Goal: Task Accomplishment & Management: Manage account settings

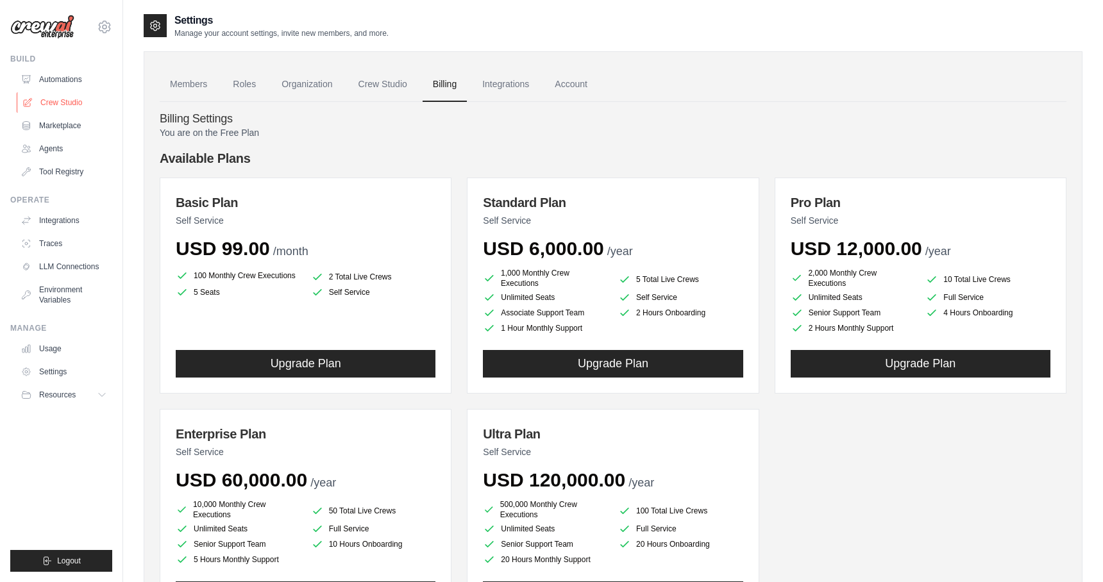
click at [55, 105] on link "Crew Studio" at bounding box center [65, 102] width 97 height 21
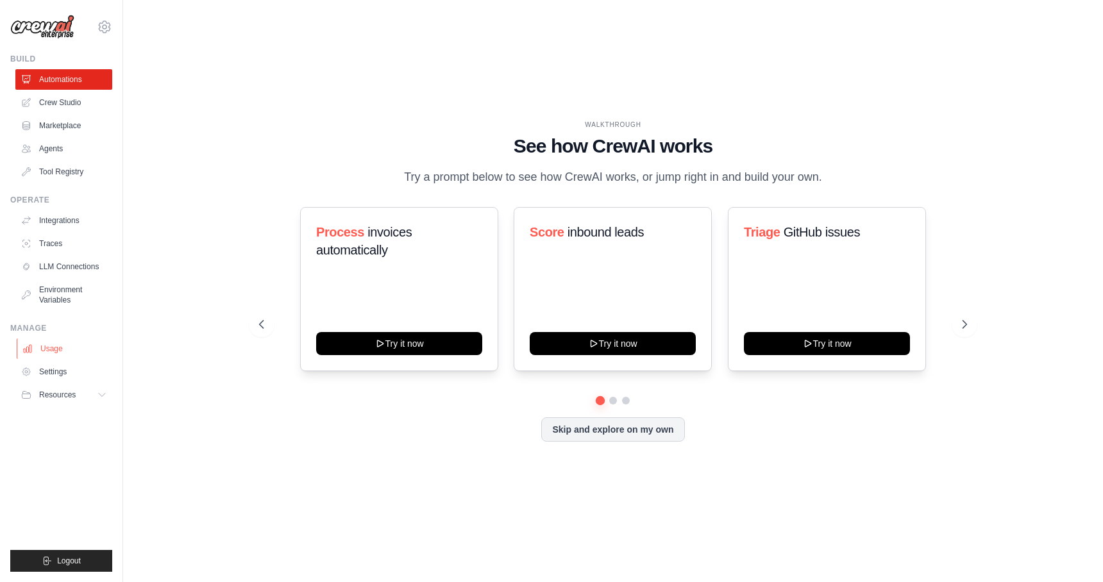
click at [53, 341] on link "Usage" at bounding box center [65, 349] width 97 height 21
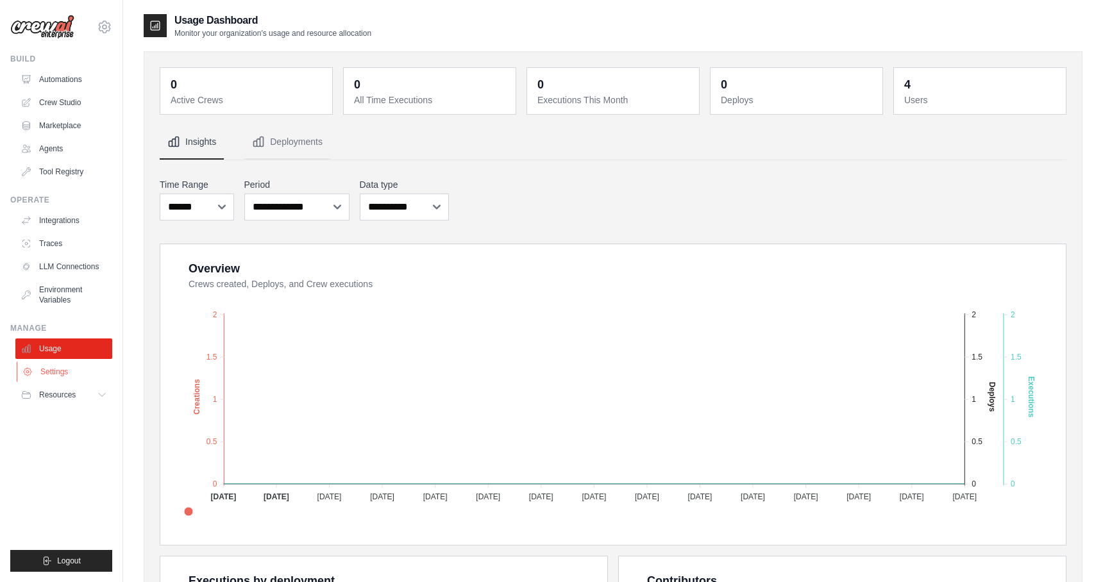
click at [50, 369] on link "Settings" at bounding box center [65, 372] width 97 height 21
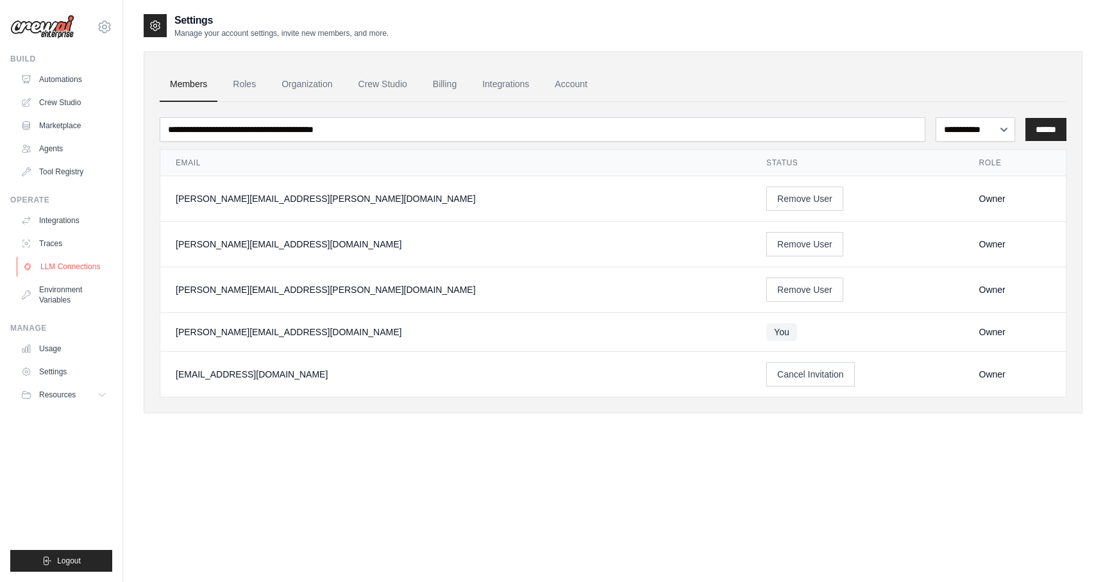
click at [66, 273] on link "LLM Connections" at bounding box center [65, 267] width 97 height 21
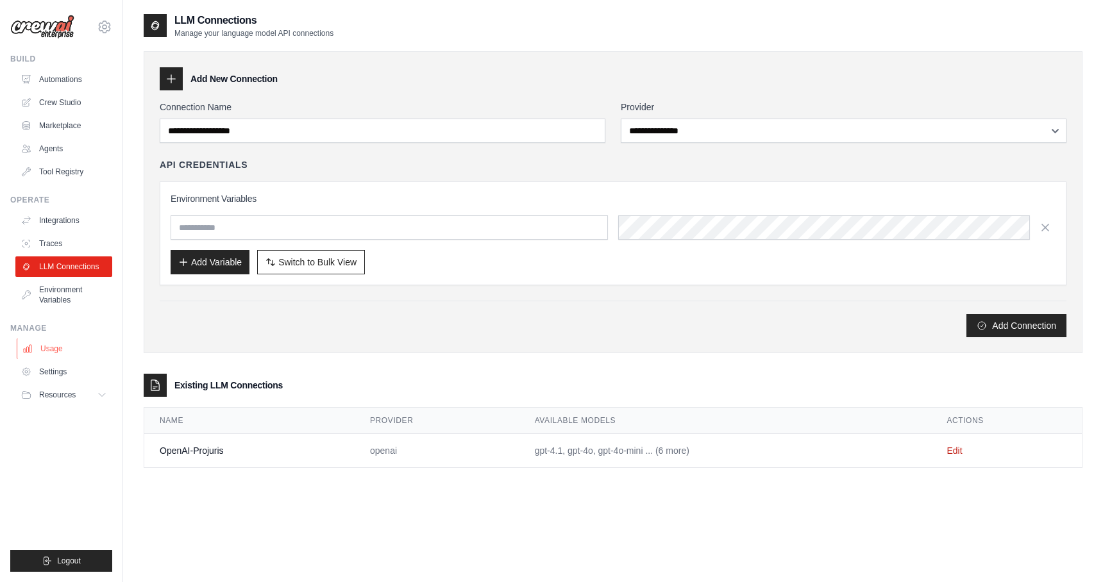
click at [71, 355] on link "Usage" at bounding box center [65, 349] width 97 height 21
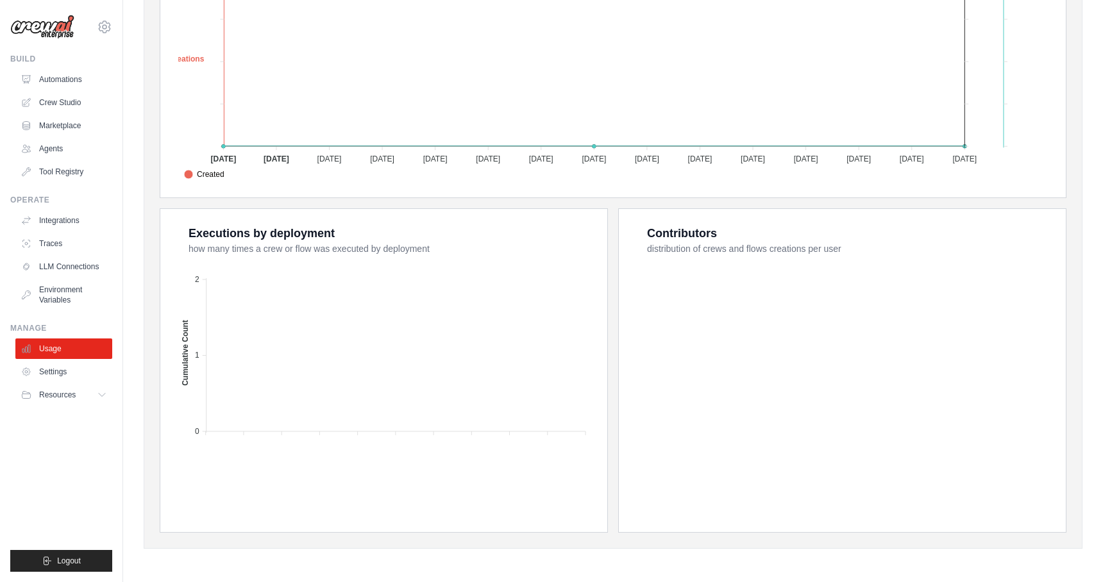
scroll to position [348, 0]
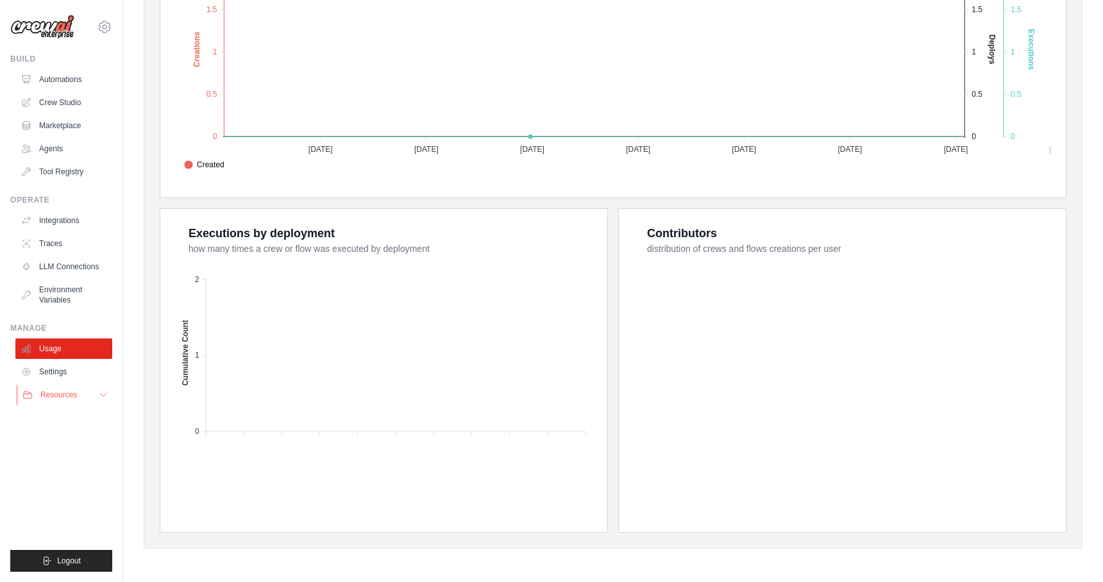
click at [80, 396] on button "Resources" at bounding box center [65, 395] width 97 height 21
click at [60, 375] on link "Settings" at bounding box center [65, 372] width 97 height 21
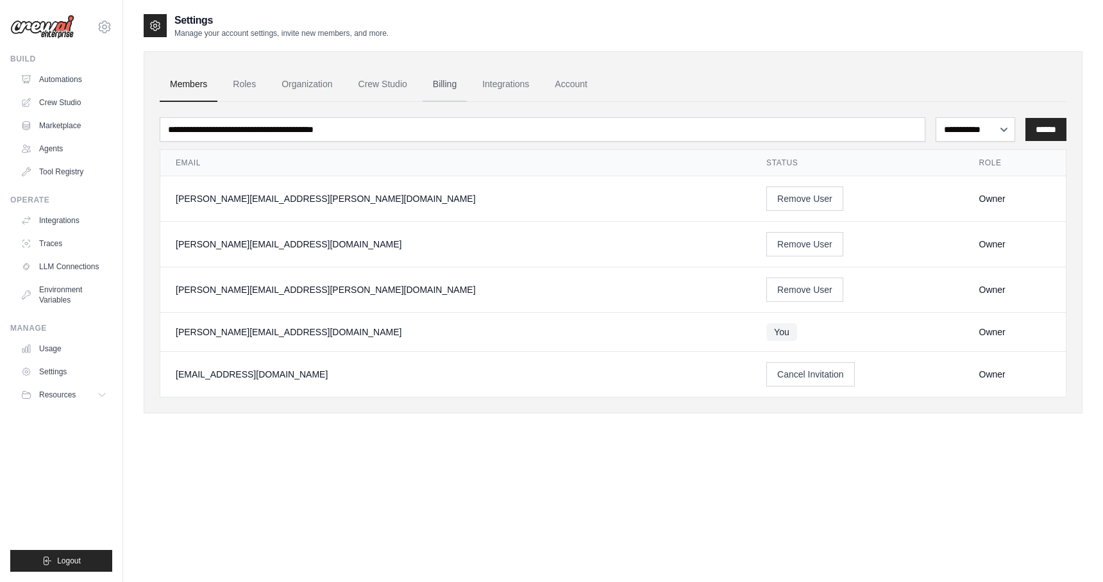
click at [453, 72] on link "Billing" at bounding box center [445, 84] width 44 height 35
